Goal: Task Accomplishment & Management: Manage account settings

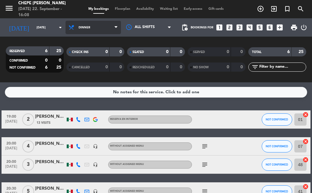
click at [91, 32] on span "Dinner" at bounding box center [92, 27] width 55 height 13
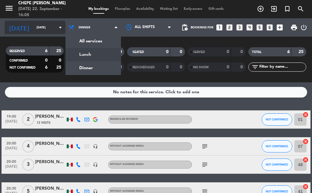
click at [33, 29] on input "[DATE]" at bounding box center [53, 27] width 40 height 9
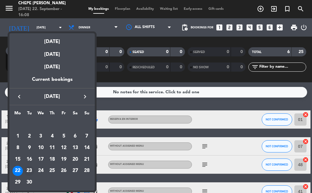
click at [30, 172] on div "23" at bounding box center [29, 171] width 10 height 10
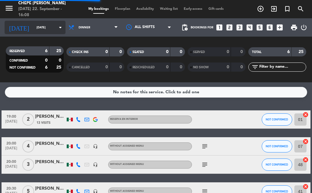
click at [33, 31] on input "[DATE]" at bounding box center [53, 27] width 40 height 9
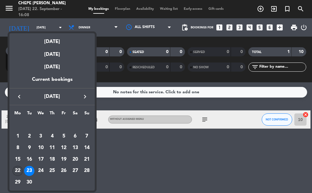
click at [18, 169] on div "22" at bounding box center [17, 171] width 10 height 10
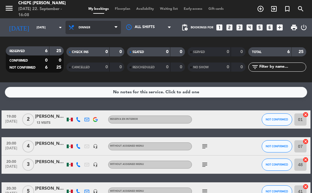
click at [101, 24] on span "Dinner" at bounding box center [92, 27] width 55 height 13
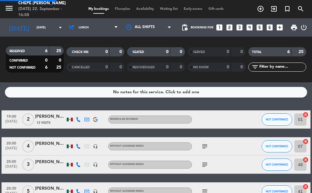
click at [93, 57] on div "menu Chepe [PERSON_NAME] [DATE] 22. September - 16:08 My bookings Floorplan Ava…" at bounding box center [156, 41] width 312 height 82
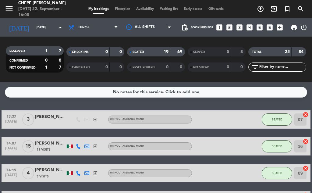
click at [200, 148] on div at bounding box center [217, 146] width 51 height 18
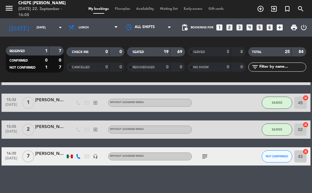
scroll to position [458, 0]
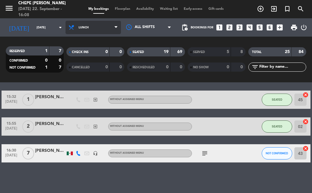
click at [81, 28] on span "Lunch" at bounding box center [84, 27] width 10 height 3
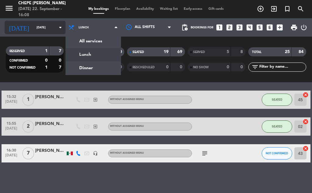
click at [49, 30] on input "[DATE]" at bounding box center [53, 27] width 40 height 9
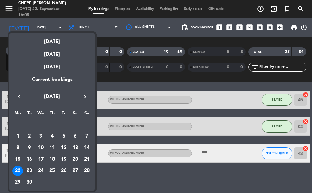
click at [30, 169] on div "23" at bounding box center [29, 171] width 10 height 10
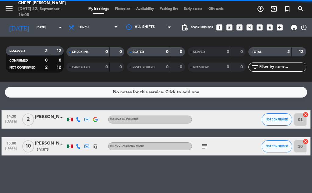
scroll to position [0, 0]
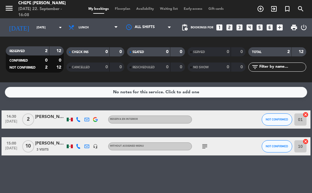
click at [202, 147] on icon "subject" at bounding box center [204, 145] width 7 height 7
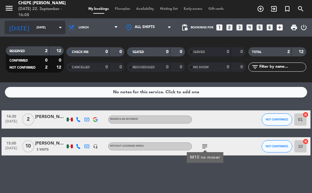
click at [43, 30] on input "[DATE]" at bounding box center [53, 27] width 40 height 9
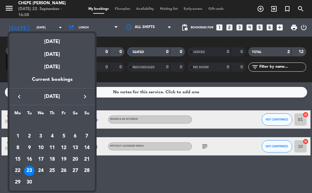
click at [40, 170] on div "24" at bounding box center [41, 171] width 10 height 10
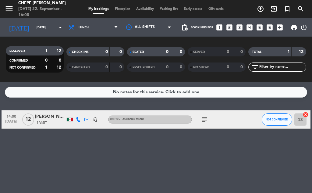
click at [204, 117] on icon "subject" at bounding box center [204, 119] width 7 height 7
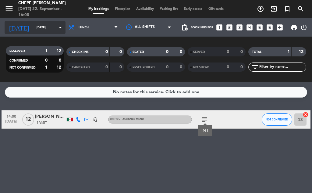
click at [57, 29] on icon "arrow_drop_down" at bounding box center [60, 27] width 7 height 7
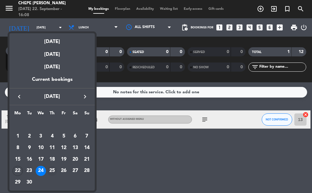
click at [52, 170] on div "25" at bounding box center [52, 171] width 10 height 10
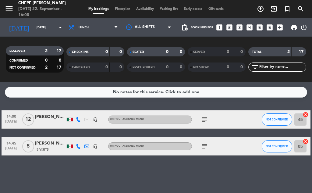
click at [204, 118] on icon "subject" at bounding box center [204, 119] width 7 height 7
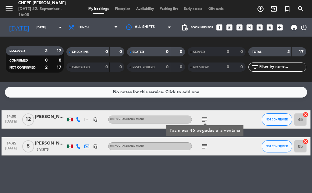
click at [208, 149] on icon "subject" at bounding box center [204, 145] width 7 height 7
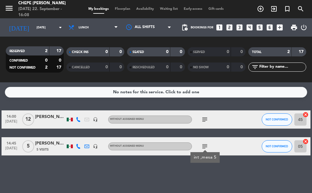
click at [199, 173] on div "No notes for this service. Click to add one 14:00 [DATE] [PERSON_NAME] headset_…" at bounding box center [156, 137] width 312 height 110
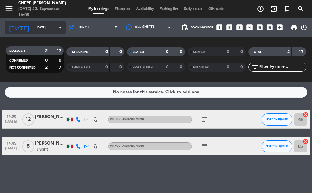
click at [33, 28] on input "[DATE]" at bounding box center [53, 27] width 40 height 9
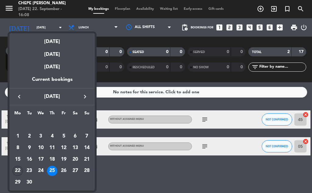
click at [16, 171] on div "22" at bounding box center [17, 171] width 10 height 10
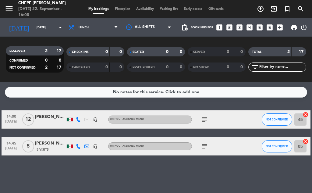
type input "[DATE]"
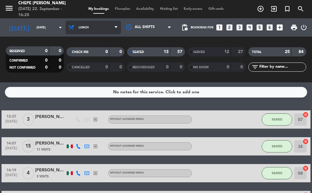
click at [72, 24] on icon at bounding box center [72, 27] width 9 height 6
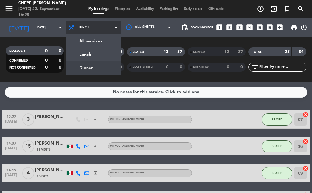
click at [78, 66] on div "menu Chepe [PERSON_NAME] [DATE] 22. September - 16:28 My bookings Floorplan Ava…" at bounding box center [156, 41] width 312 height 82
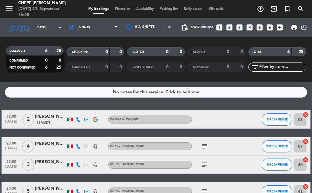
click at [124, 7] on span "Floorplan" at bounding box center [122, 8] width 21 height 3
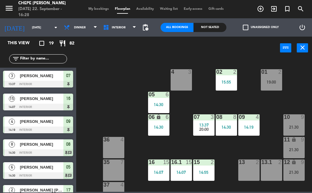
click at [102, 7] on span "My bookings" at bounding box center [98, 8] width 26 height 3
